Goal: Find specific page/section: Find specific page/section

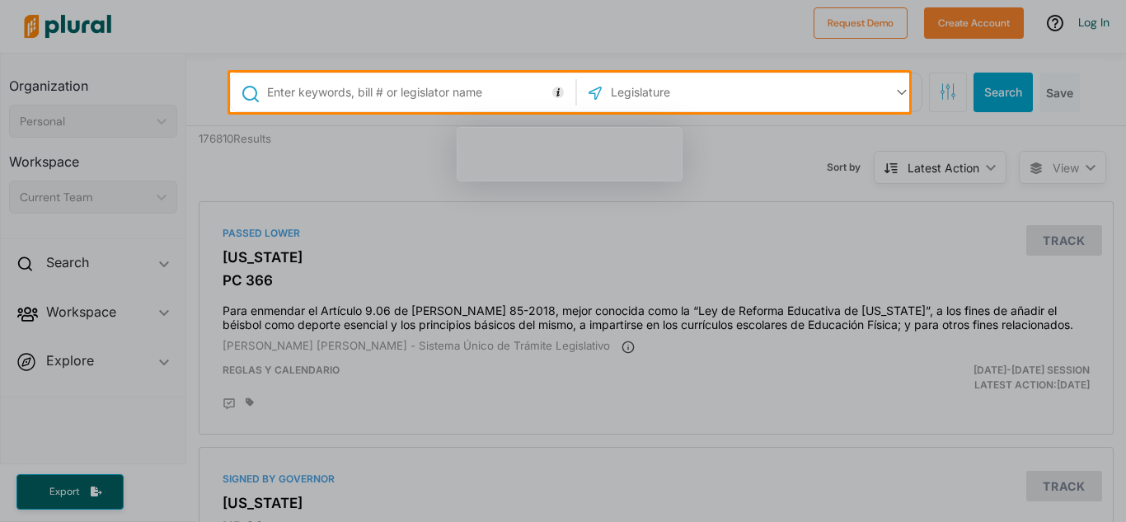
click at [630, 96] on input "text" at bounding box center [697, 92] width 176 height 31
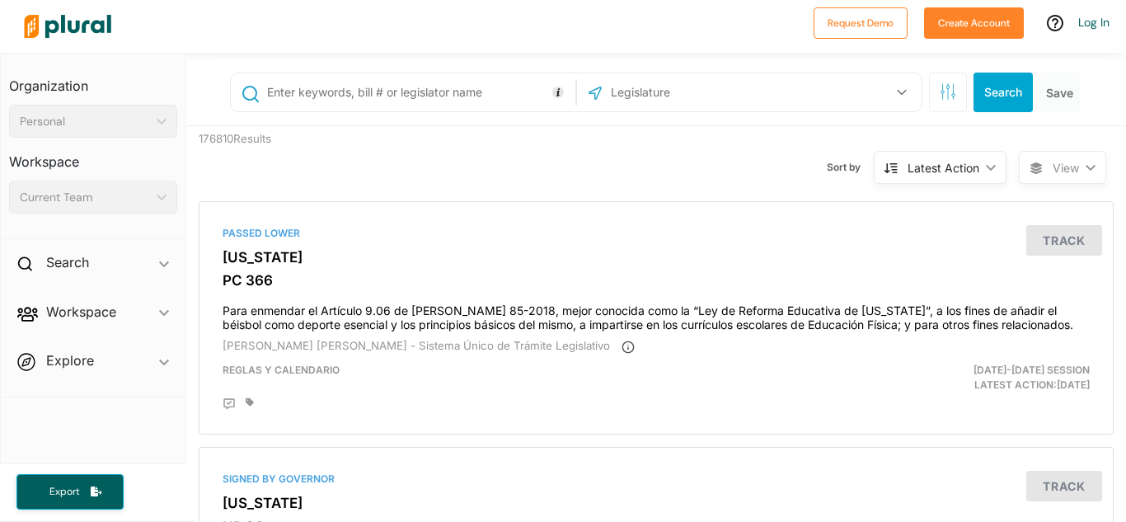
type input "v"
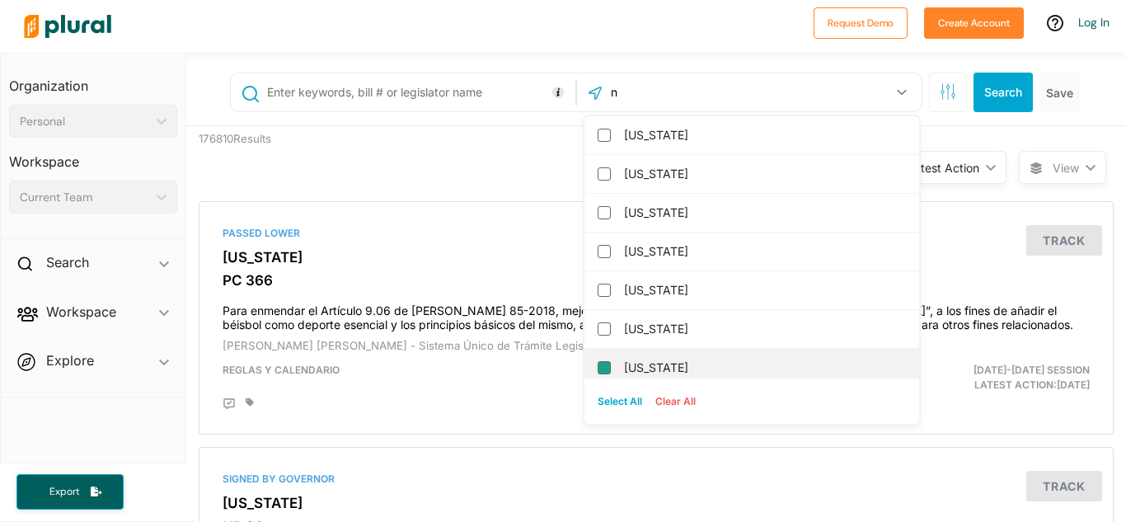
type input "n"
click at [597, 370] on input "[US_STATE]" at bounding box center [603, 367] width 13 height 13
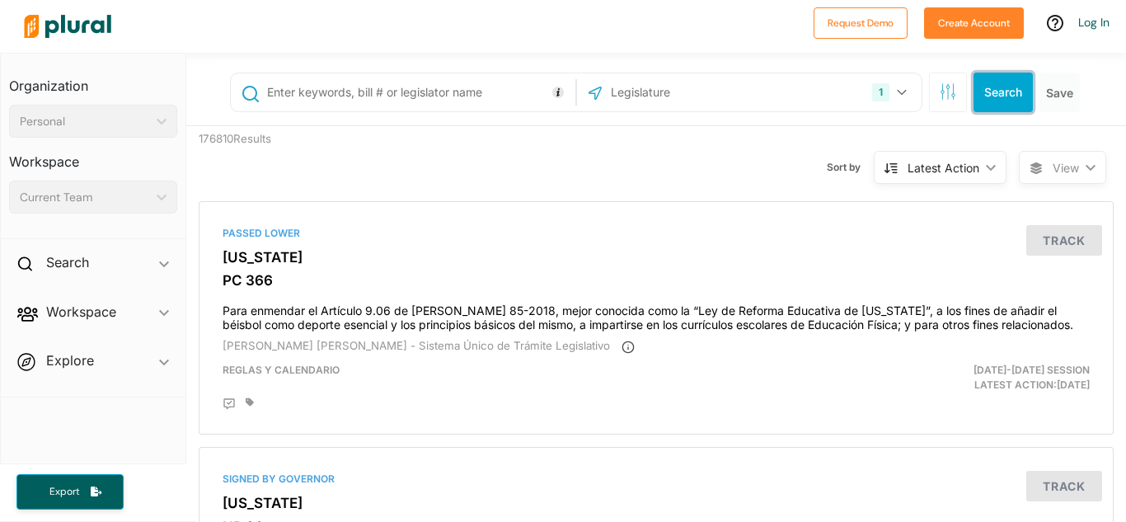
click at [1000, 93] on button "Search" at bounding box center [1002, 93] width 59 height 40
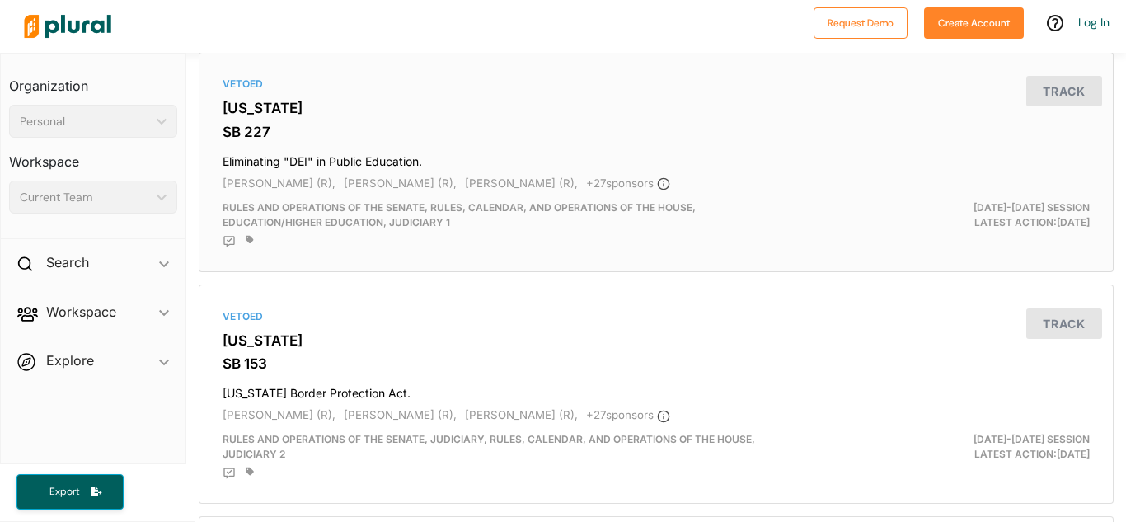
scroll to position [824, 0]
